Goal: Task Accomplishment & Management: Manage account settings

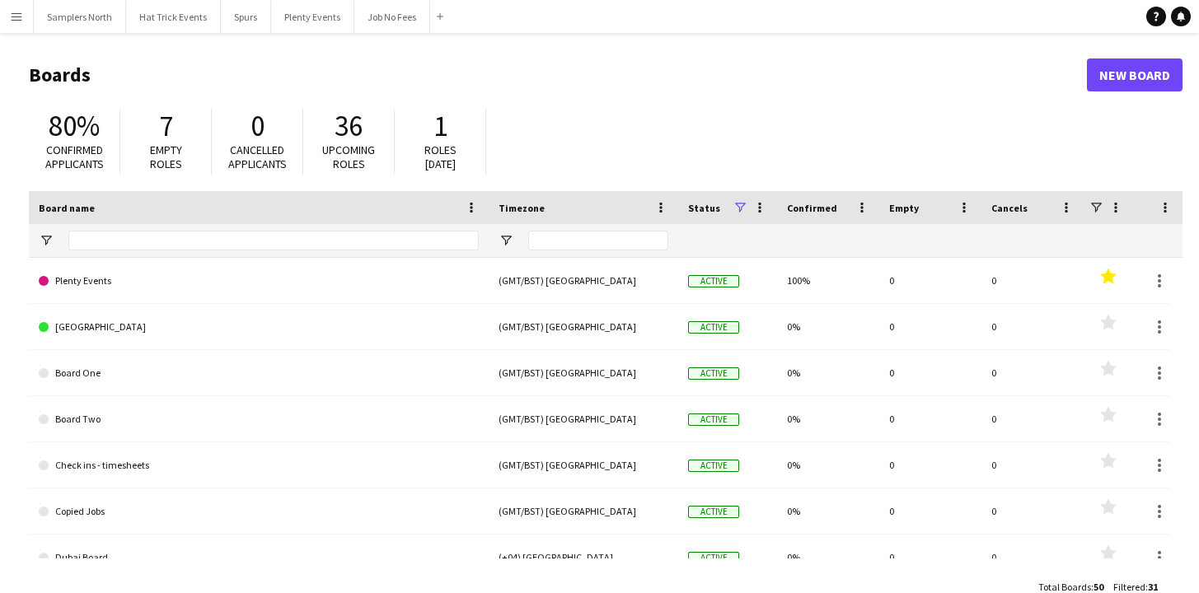
click at [13, 18] on app-icon "Menu" at bounding box center [16, 16] width 13 height 13
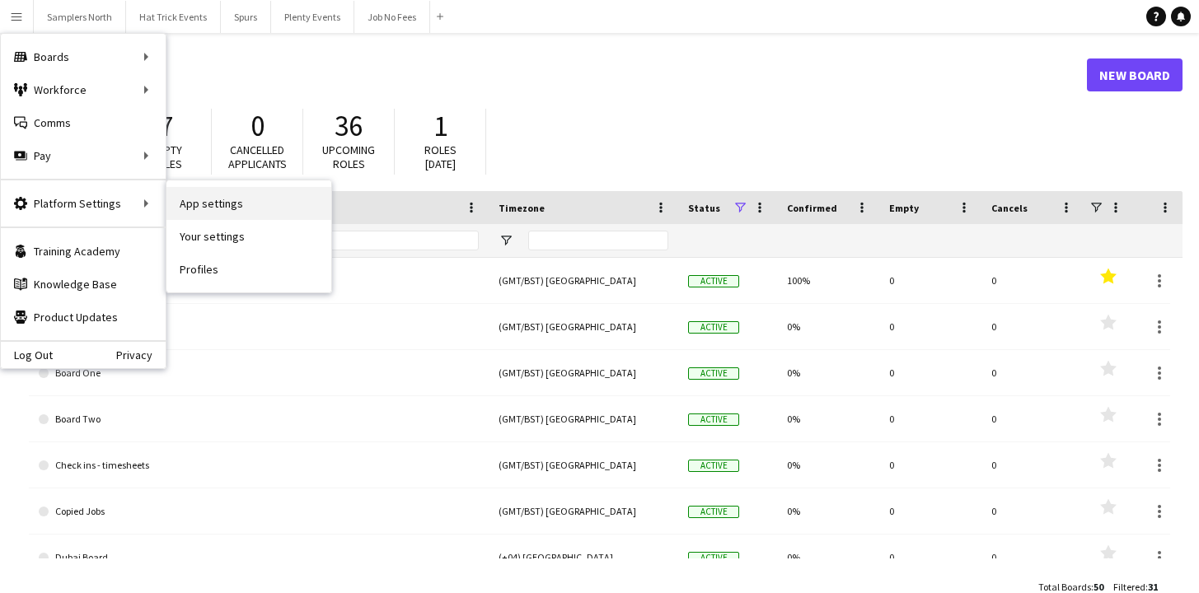
click at [208, 206] on link "App settings" at bounding box center [248, 203] width 165 height 33
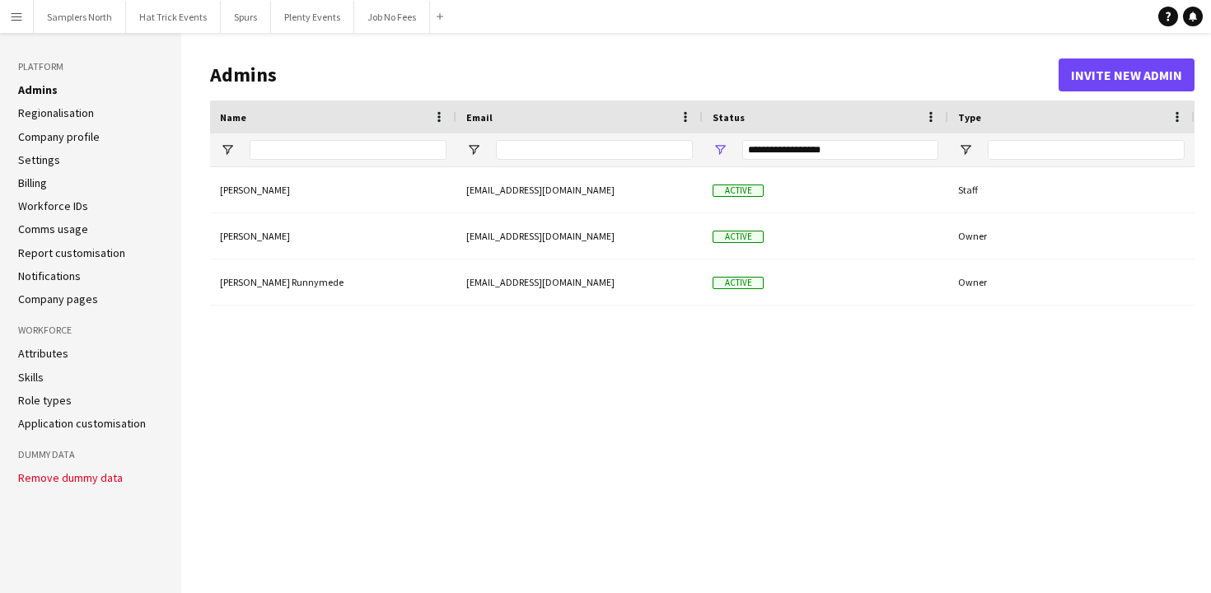
click at [46, 164] on link "Settings" at bounding box center [39, 159] width 42 height 15
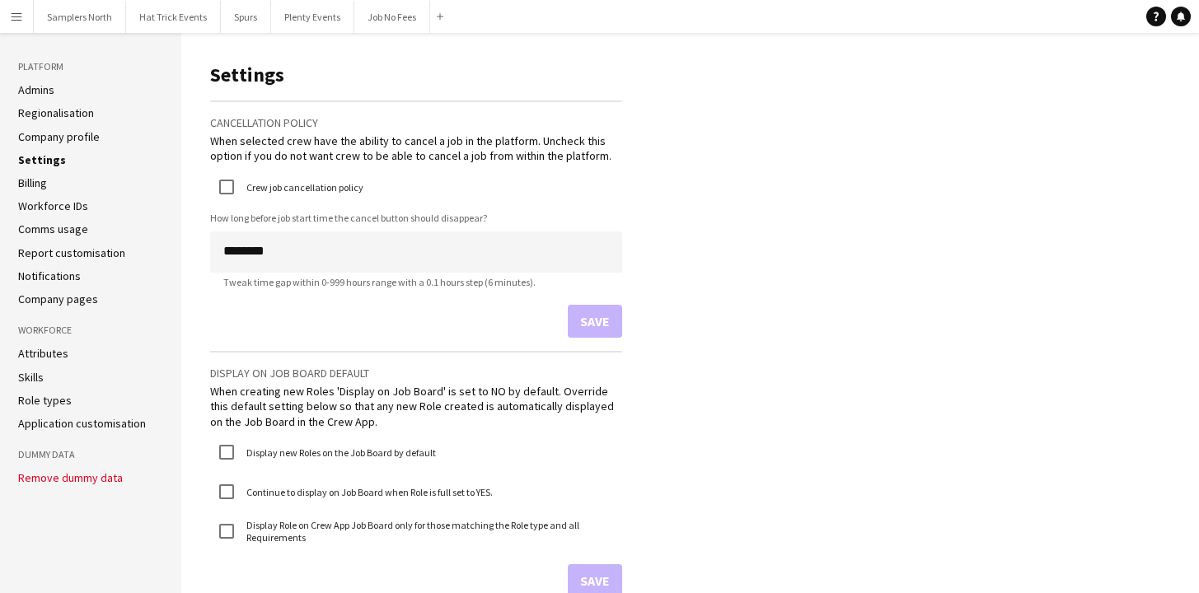
click at [62, 273] on link "Notifications" at bounding box center [49, 276] width 63 height 15
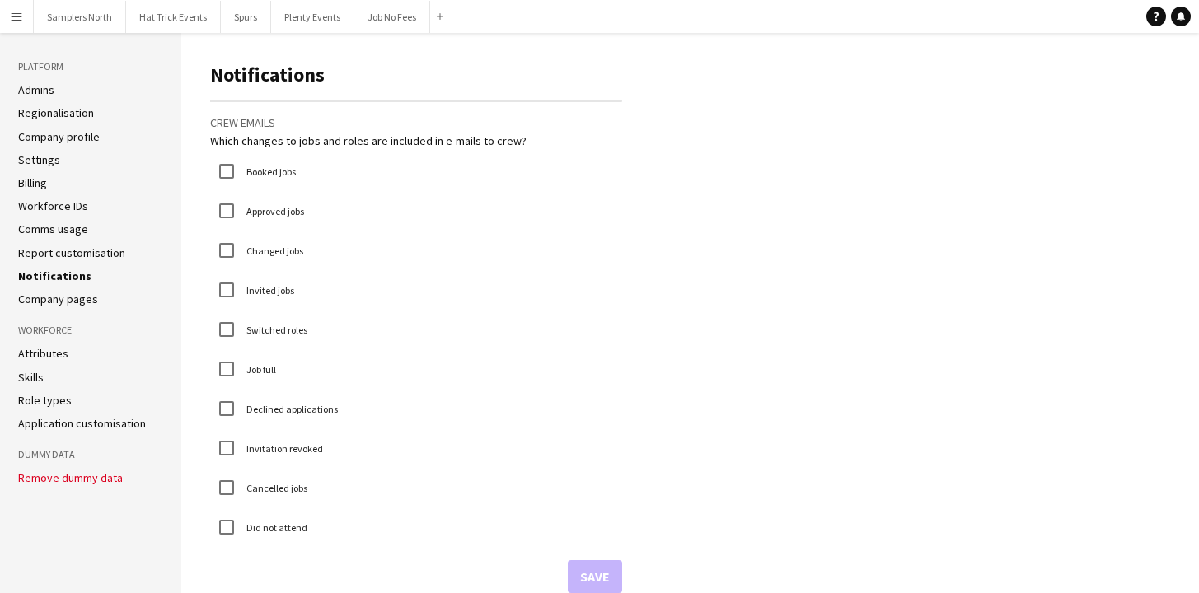
click at [15, 20] on app-icon "Menu" at bounding box center [16, 16] width 13 height 13
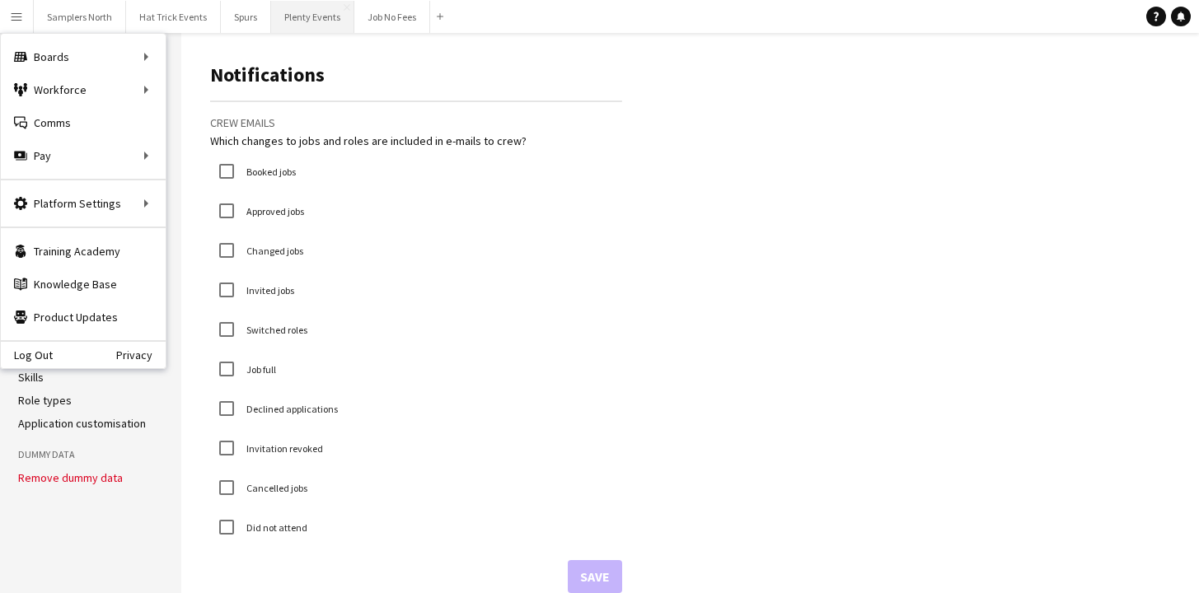
click at [316, 19] on button "Plenty Events Close" at bounding box center [312, 17] width 83 height 32
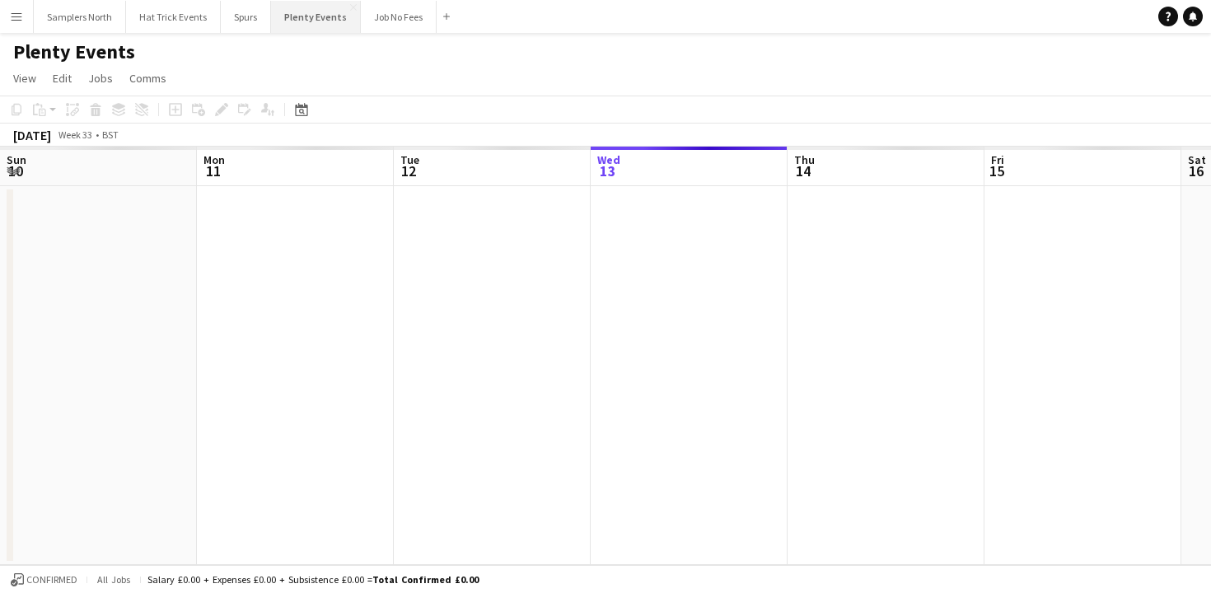
scroll to position [0, 394]
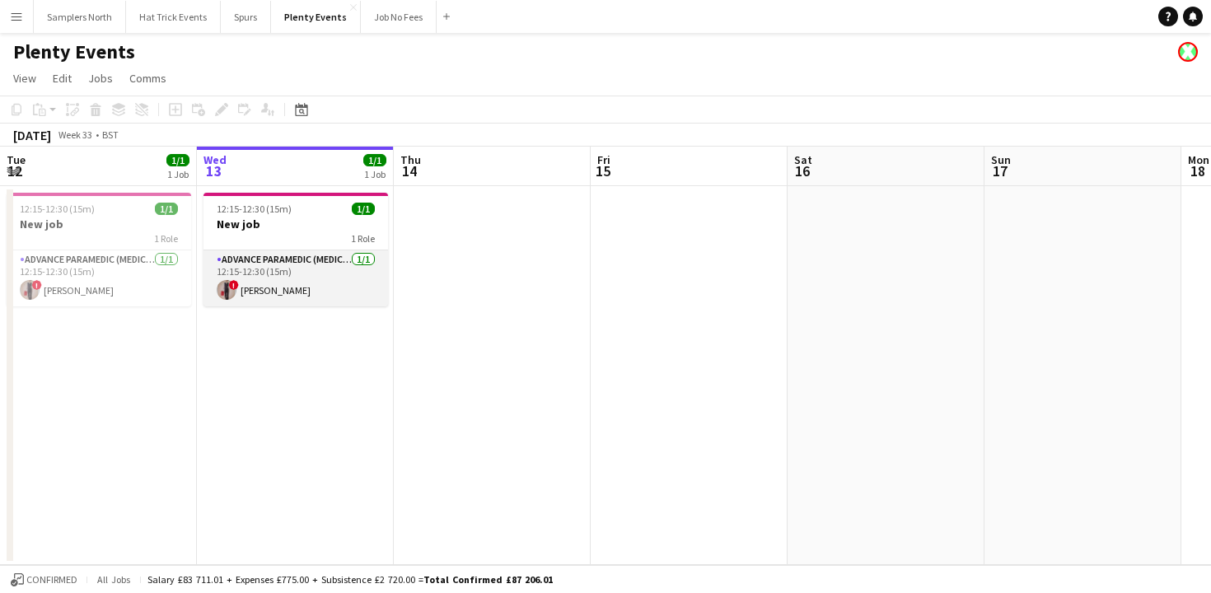
click at [303, 264] on app-card-role "Advance Paramedic (Medical) [DATE] 12:15-12:30 (15m) ! [PERSON_NAME]" at bounding box center [295, 278] width 185 height 56
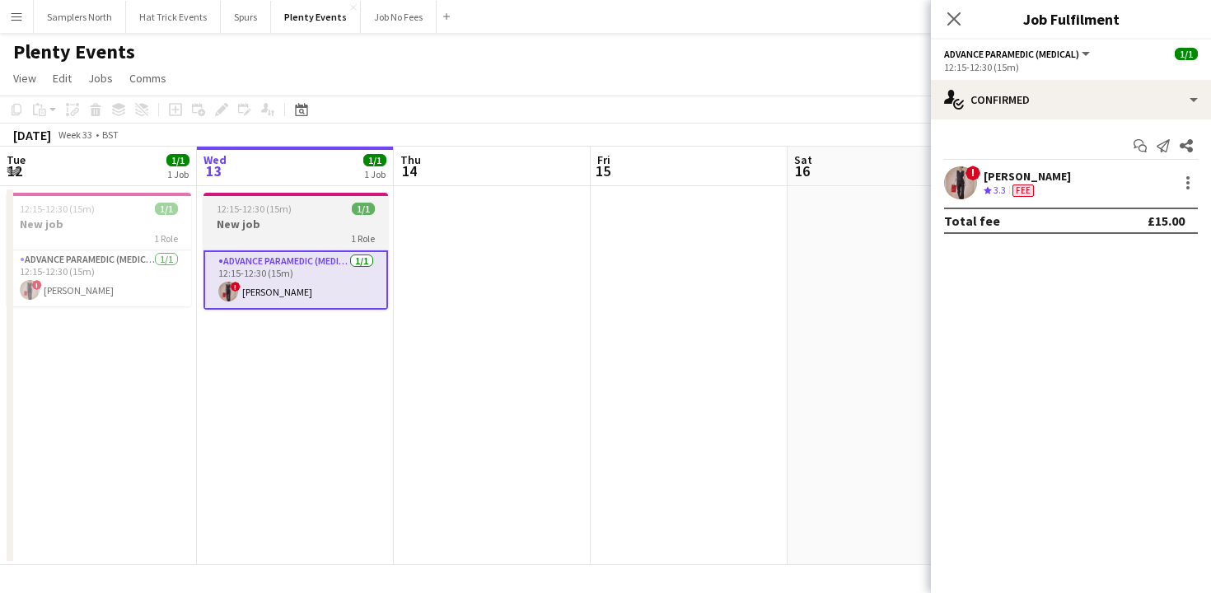
click at [288, 233] on div "1 Role" at bounding box center [295, 238] width 185 height 13
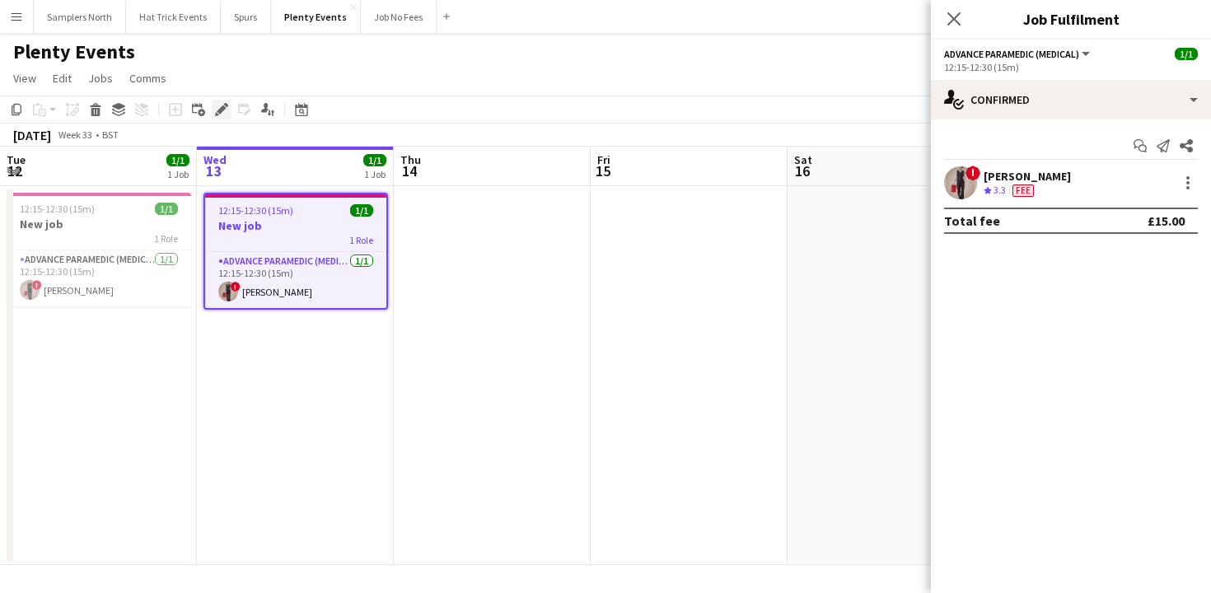
click at [218, 113] on icon at bounding box center [221, 109] width 9 height 9
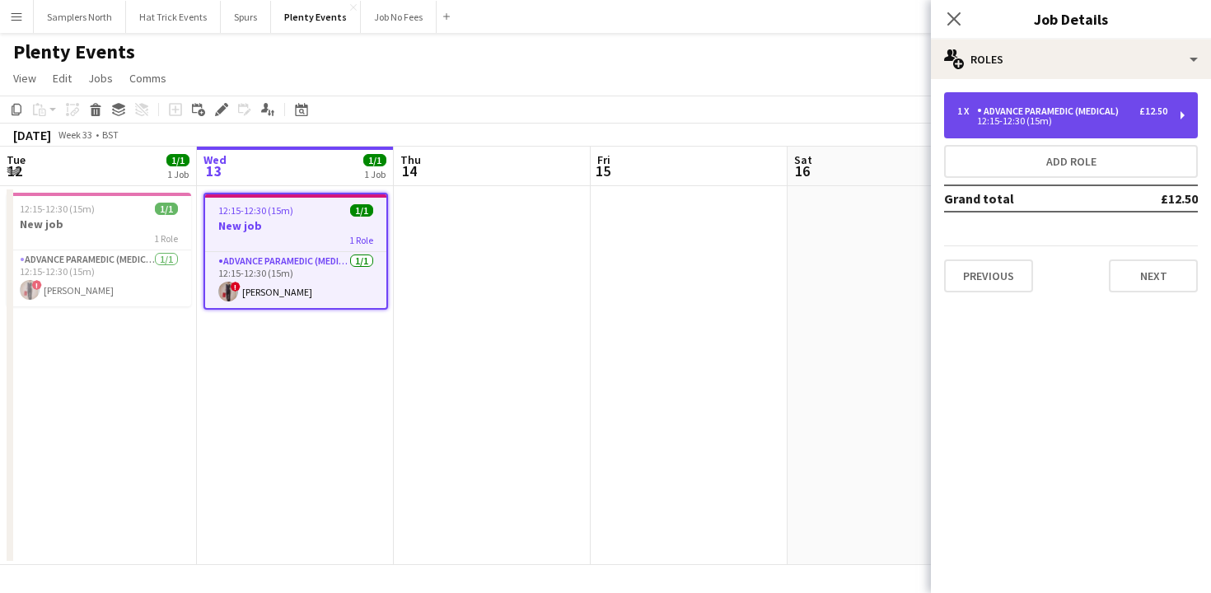
click at [1106, 110] on div "Advance Paramedic (Medical)" at bounding box center [1051, 111] width 148 height 12
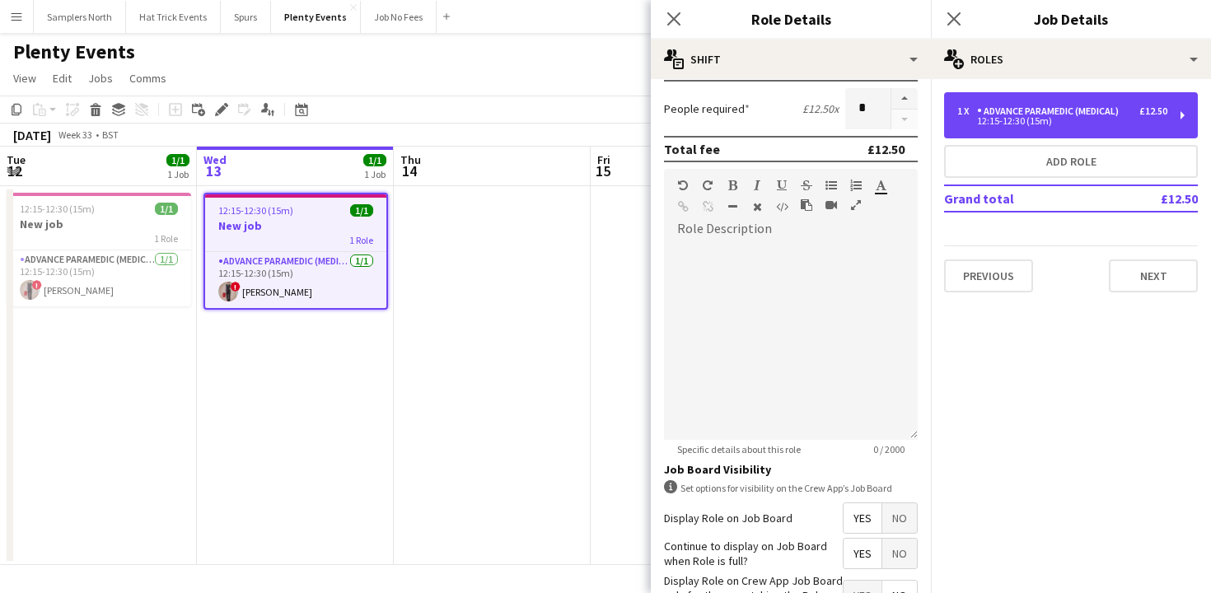
scroll to position [522, 0]
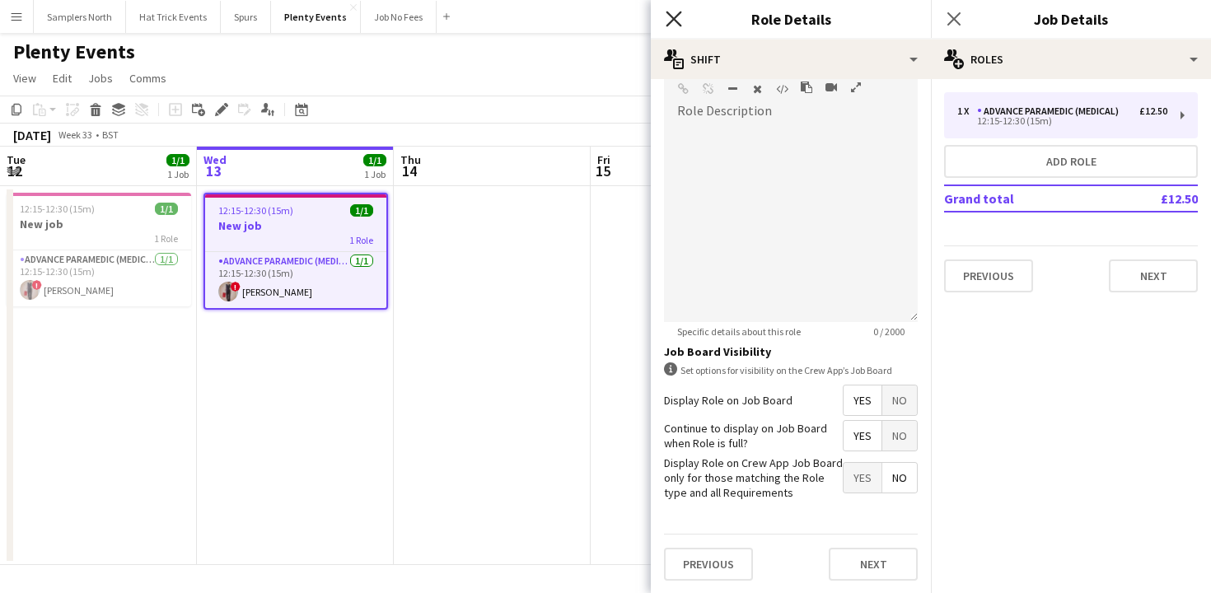
click at [679, 24] on icon at bounding box center [674, 19] width 16 height 16
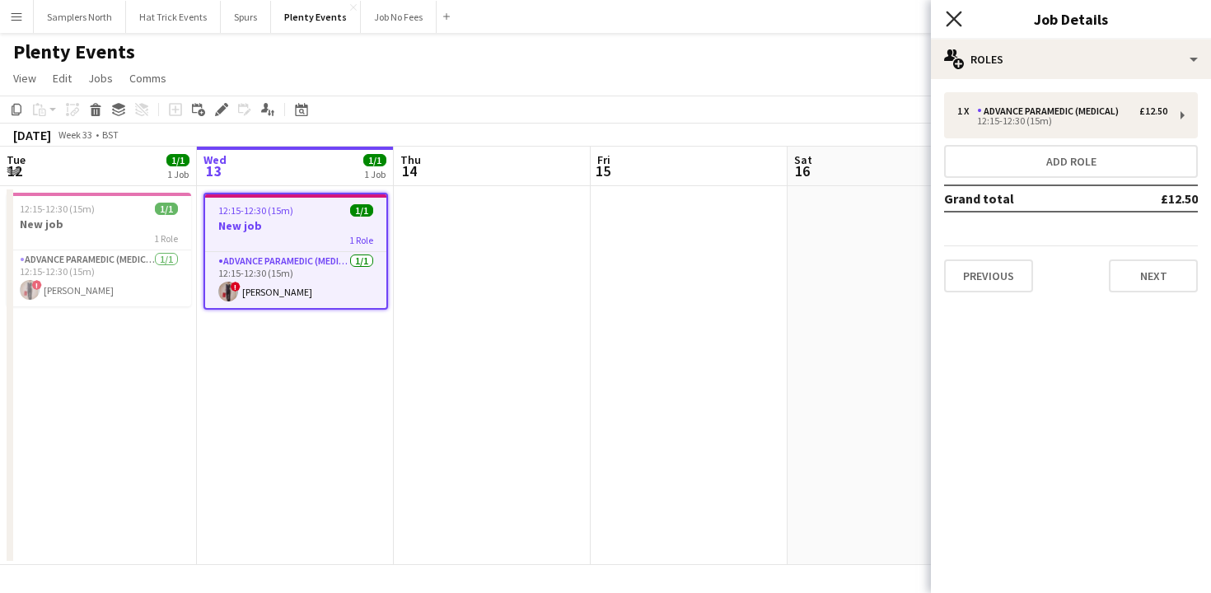
click at [955, 18] on icon at bounding box center [954, 19] width 16 height 16
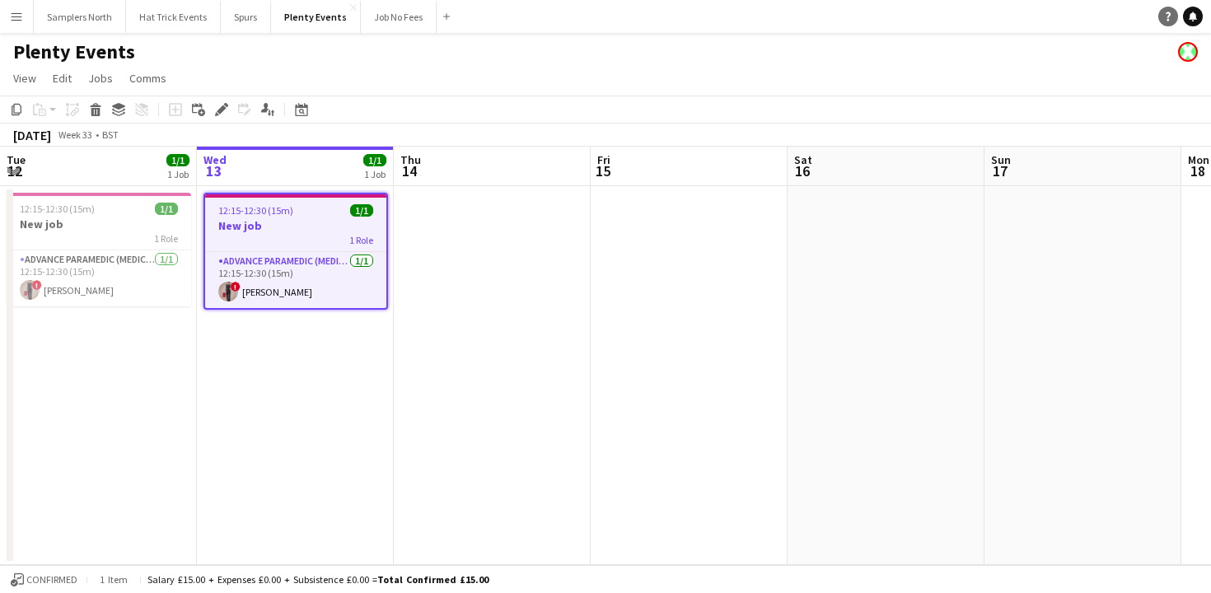
click at [1169, 18] on icon "Help" at bounding box center [1168, 17] width 10 height 10
